Goal: Information Seeking & Learning: Learn about a topic

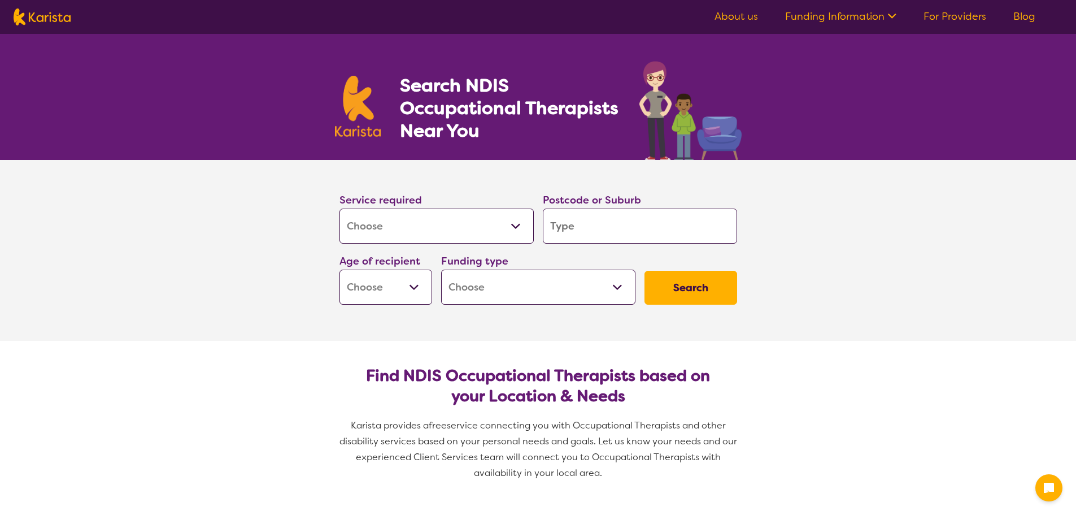
select select "[MEDICAL_DATA]"
click at [579, 226] on input "search" at bounding box center [640, 226] width 194 height 35
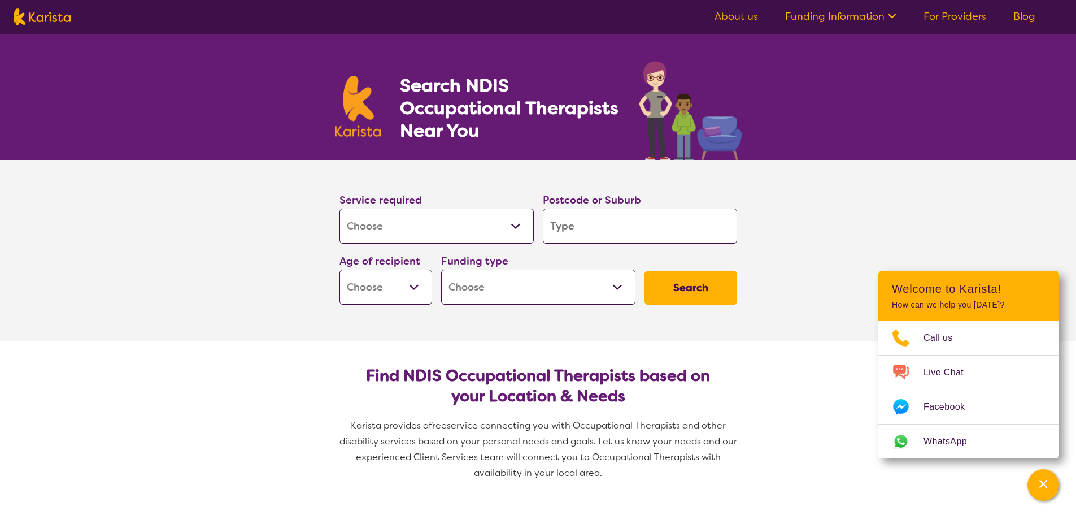
type input "7"
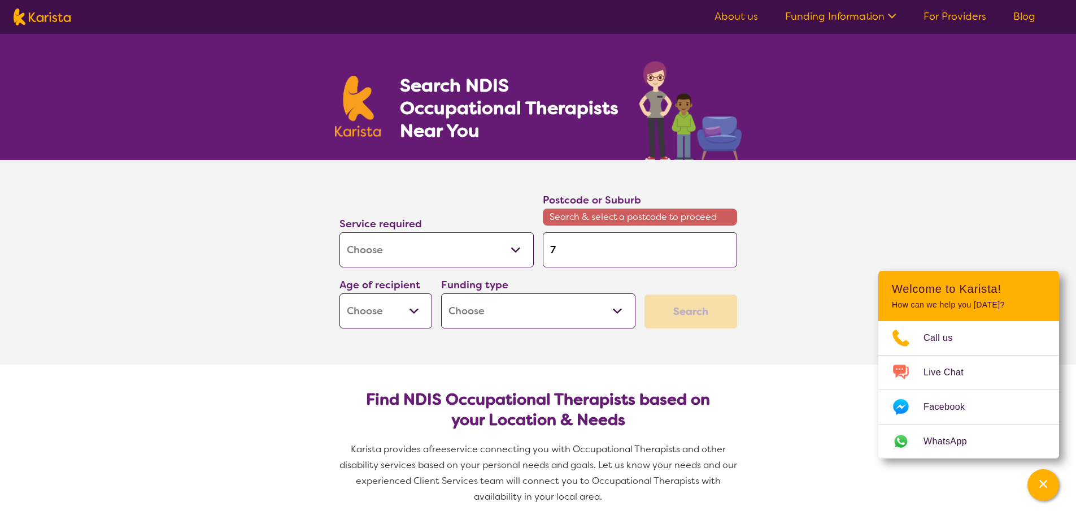
type input "73"
type input "731"
type input "7310"
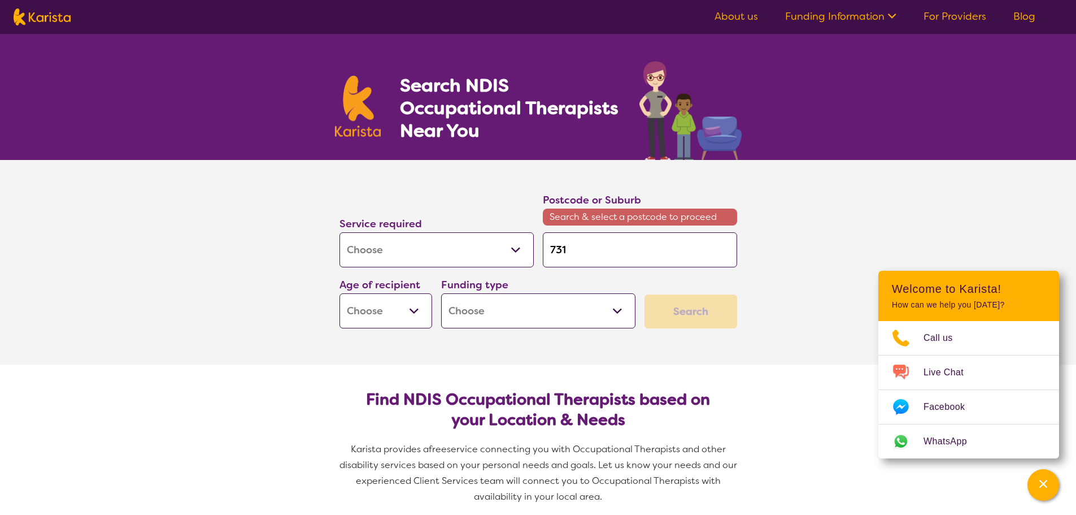
type input "7310"
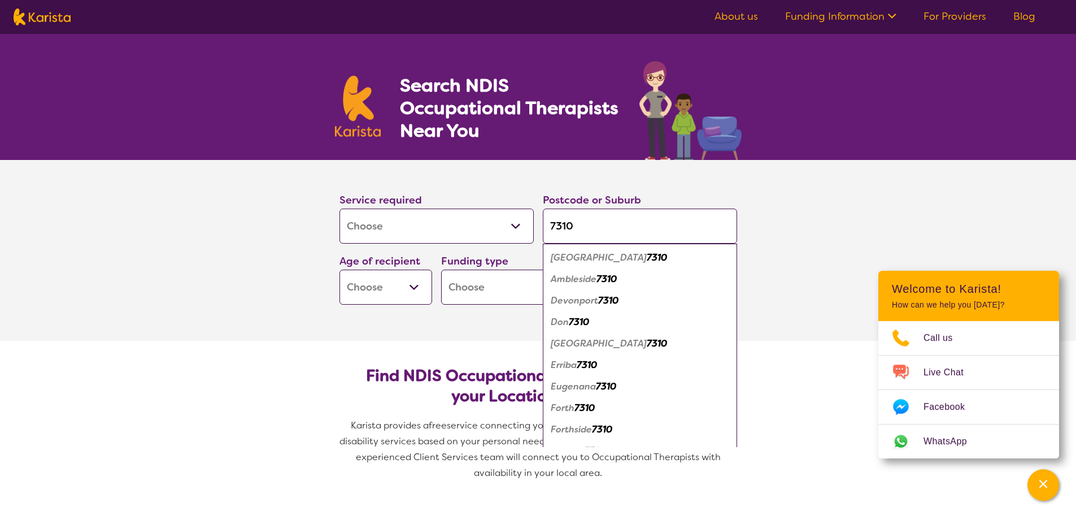
type input "7310"
click at [589, 387] on em "Eugenana" at bounding box center [573, 386] width 45 height 12
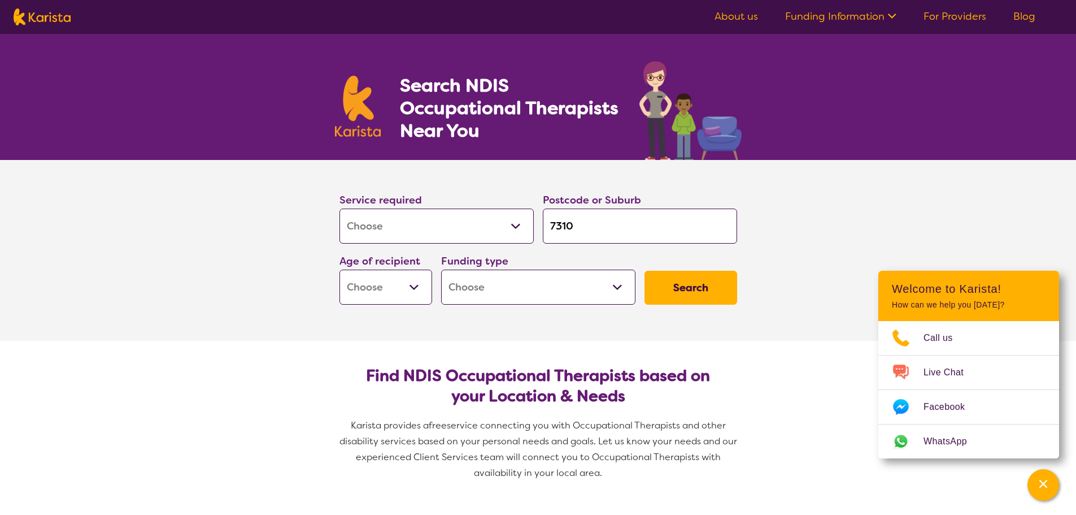
click at [408, 287] on select "Early Childhood - 0 to 9 Child - 10 to 11 Adolescent - 12 to 17 Adult - 18 to 6…" at bounding box center [386, 287] width 93 height 35
select select "AD"
click at [340, 270] on select "Early Childhood - 0 to 9 Child - 10 to 11 Adolescent - 12 to 17 Adult - 18 to 6…" at bounding box center [386, 287] width 93 height 35
select select "AD"
click at [528, 286] on select "Home Care Package (HCP) National Disability Insurance Scheme (NDIS) I don't know" at bounding box center [538, 287] width 194 height 35
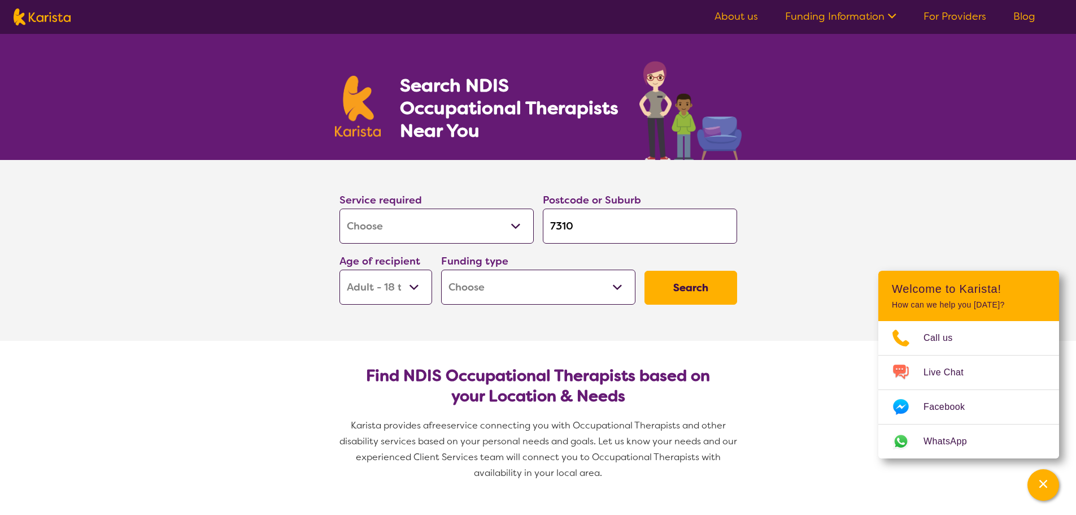
click at [527, 284] on select "Home Care Package (HCP) National Disability Insurance Scheme (NDIS) I don't know" at bounding box center [538, 287] width 194 height 35
click at [694, 285] on button "Search" at bounding box center [691, 288] width 93 height 34
